Goal: Information Seeking & Learning: Learn about a topic

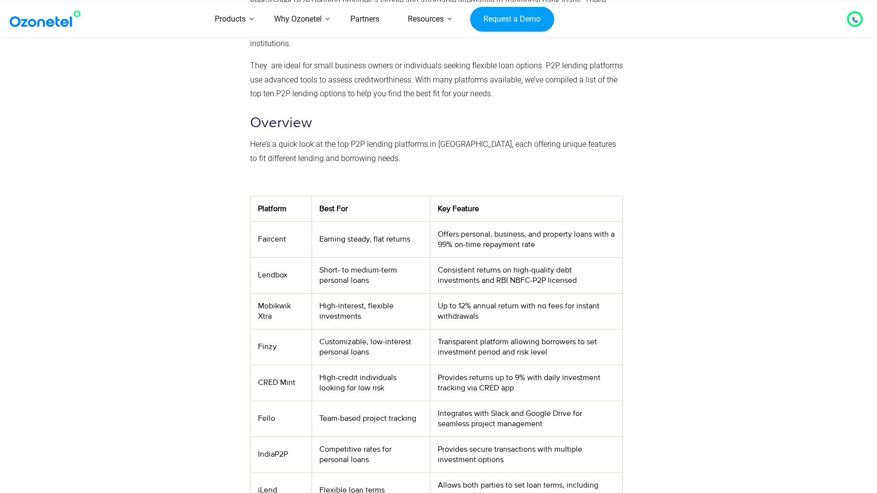
scroll to position [286, 0]
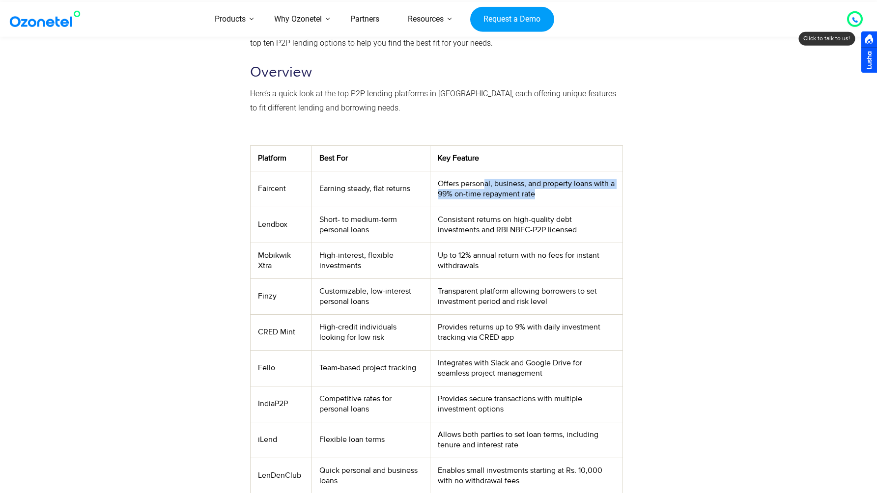
drag, startPoint x: 482, startPoint y: 181, endPoint x: 552, endPoint y: 197, distance: 72.0
click at [552, 197] on td "Offers personal, business, and property loans with a 99% on-time repayment rate" at bounding box center [526, 189] width 192 height 36
click at [448, 211] on td "Consistent returns on high-quality debt investments and RBI NBFC-P2P licensed" at bounding box center [526, 225] width 192 height 36
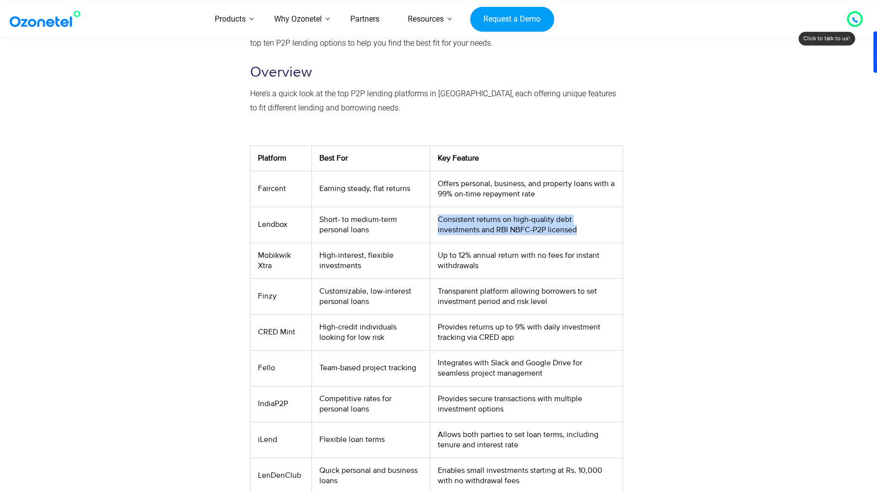
drag, startPoint x: 448, startPoint y: 211, endPoint x: 536, endPoint y: 227, distance: 89.3
click at [536, 227] on td "Consistent returns on high-quality debt investments and RBI NBFC-P2P licensed" at bounding box center [526, 225] width 192 height 36
drag, startPoint x: 536, startPoint y: 227, endPoint x: 543, endPoint y: 214, distance: 14.7
click at [543, 214] on td "Consistent returns on high-quality debt investments and RBI NBFC-P2P licensed" at bounding box center [526, 225] width 192 height 36
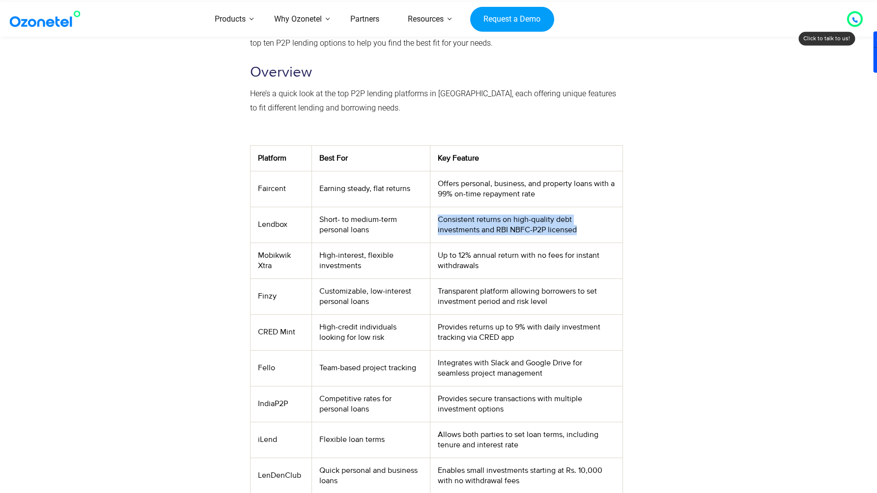
click at [543, 214] on td "Consistent returns on high-quality debt investments and RBI NBFC-P2P licensed" at bounding box center [526, 225] width 192 height 36
drag, startPoint x: 543, startPoint y: 214, endPoint x: 542, endPoint y: 226, distance: 12.4
click at [542, 226] on td "Consistent returns on high-quality debt investments and RBI NBFC-P2P licensed" at bounding box center [526, 225] width 192 height 36
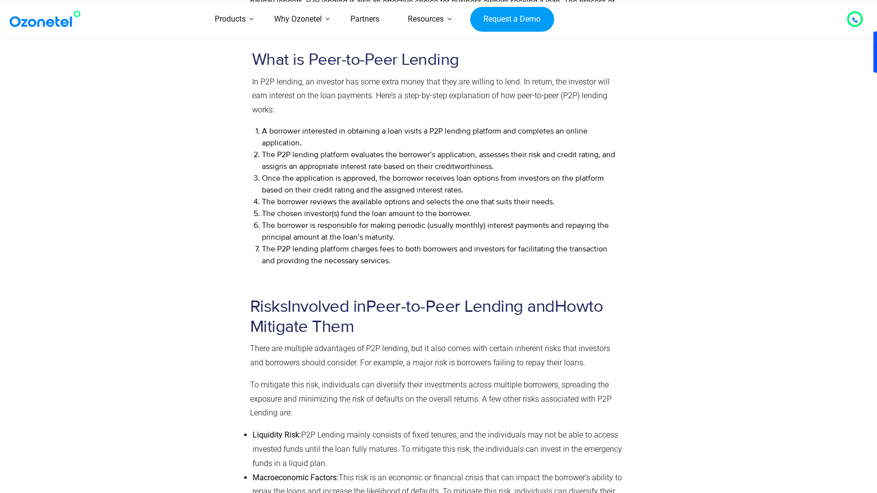
scroll to position [1024, 0]
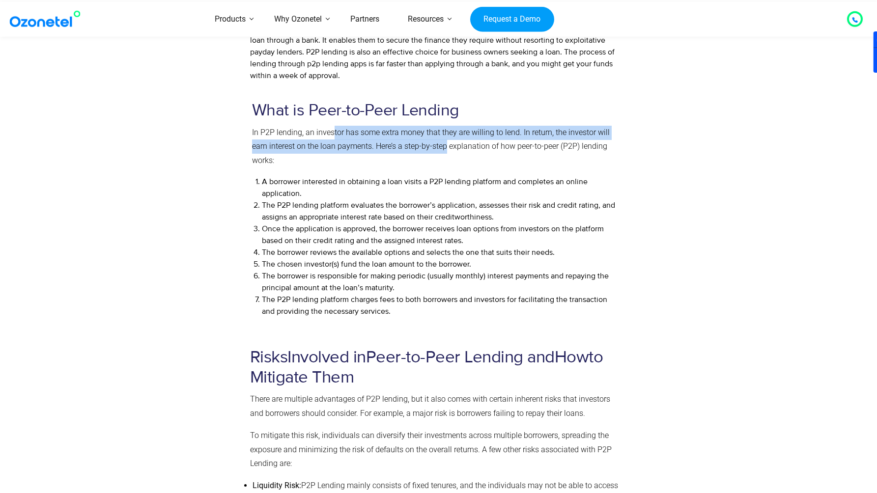
drag, startPoint x: 333, startPoint y: 135, endPoint x: 446, endPoint y: 142, distance: 112.7
click at [446, 142] on span "In P2P lending, an investor has some extra money that they are willing to lend.…" at bounding box center [431, 147] width 358 height 38
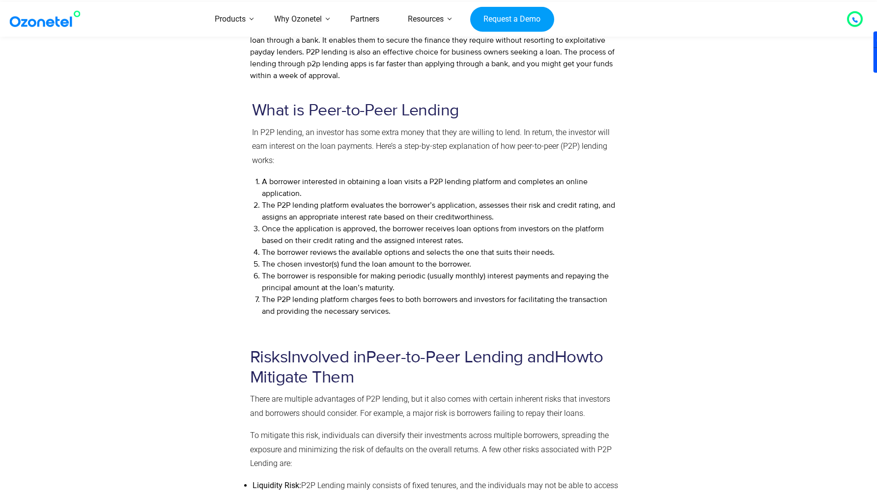
drag, startPoint x: 419, startPoint y: 126, endPoint x: 501, endPoint y: 147, distance: 85.2
click at [501, 147] on p "In P2P lending, an investor has some extra money that they are willing to lend.…" at bounding box center [436, 147] width 369 height 42
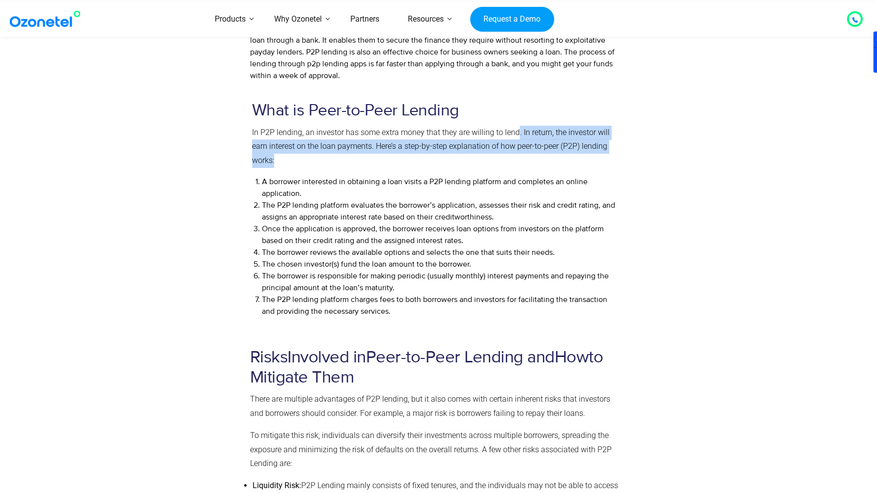
drag, startPoint x: 514, startPoint y: 133, endPoint x: 622, endPoint y: 157, distance: 111.2
click at [622, 157] on div "What is Peer-to-Peer Lending In P2P lending, an investor has some extra money t…" at bounding box center [436, 213] width 389 height 244
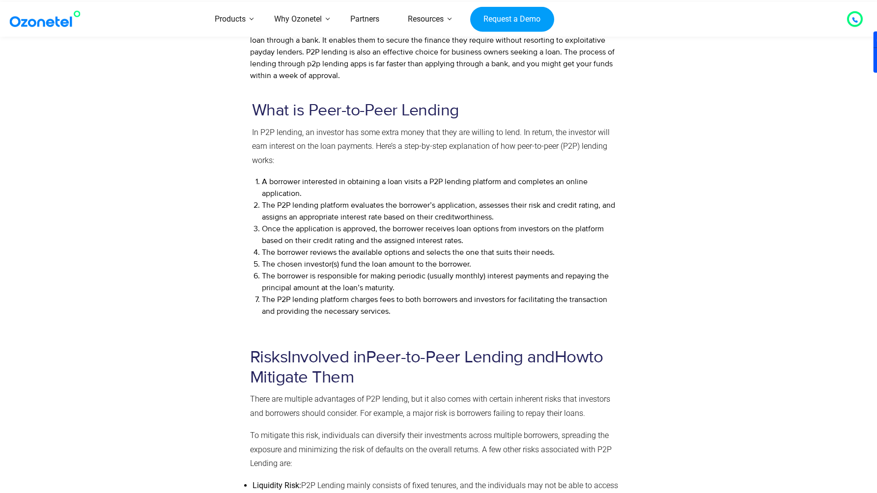
click at [622, 157] on div "What is Peer-to-Peer Lending In P2P lending, an investor has some extra money t…" at bounding box center [436, 213] width 389 height 244
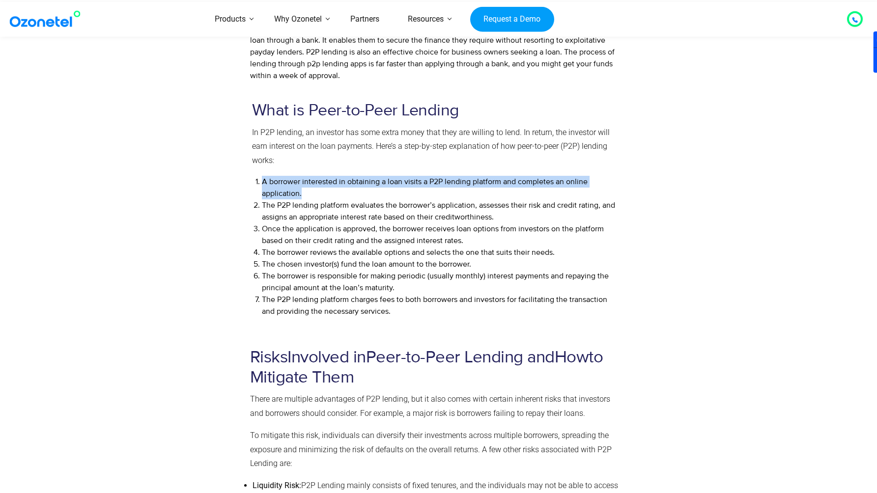
drag, startPoint x: 623, startPoint y: 156, endPoint x: 535, endPoint y: 191, distance: 94.9
click at [535, 191] on div "What is Peer-to-Peer Lending In P2P lending, an investor has some extra money t…" at bounding box center [436, 213] width 389 height 244
click at [535, 191] on li "A borrower interested in obtaining a loan visits a P2P lending platform and com…" at bounding box center [442, 188] width 360 height 24
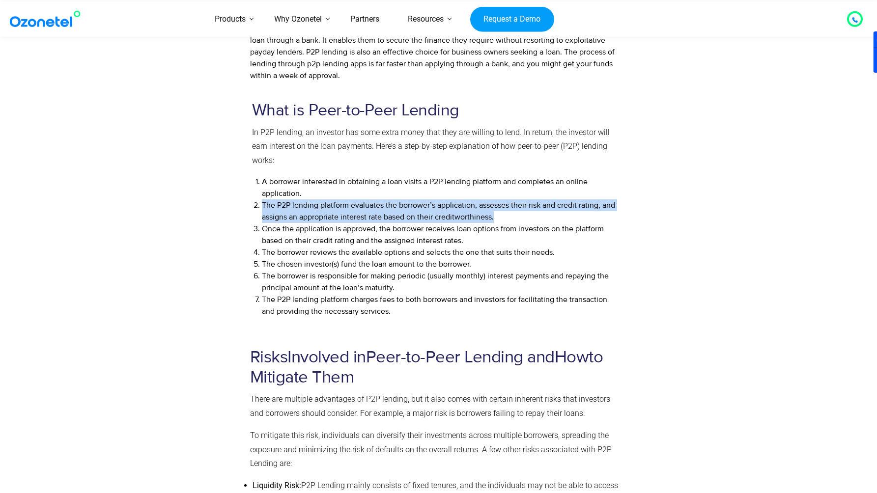
drag, startPoint x: 535, startPoint y: 190, endPoint x: 536, endPoint y: 223, distance: 32.5
click at [536, 223] on ol "A borrower interested in obtaining a loan visits a P2P lending platform and com…" at bounding box center [439, 246] width 365 height 141
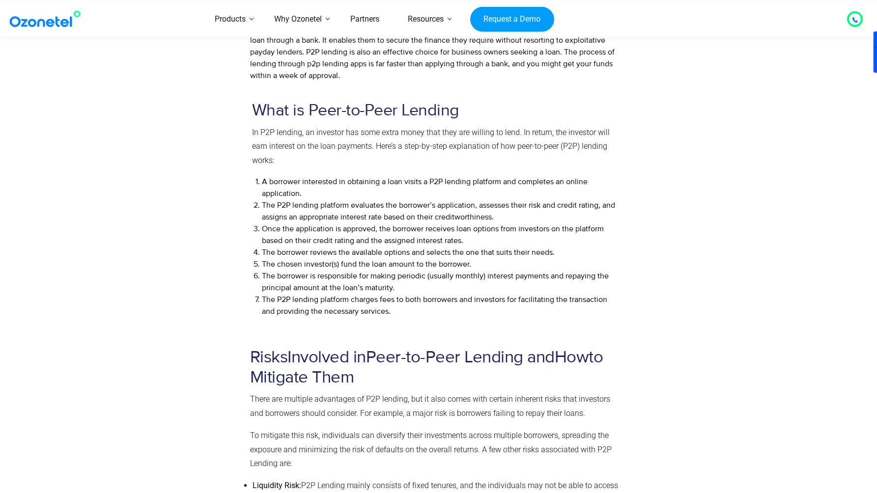
click at [537, 223] on li "Once the application is approved, the borrower receives loan options from inves…" at bounding box center [442, 235] width 360 height 24
